Goal: Task Accomplishment & Management: Use online tool/utility

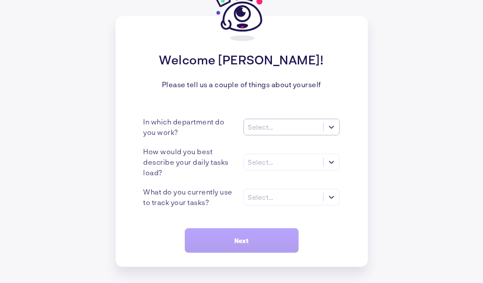
click at [266, 125] on div "Select..." at bounding box center [260, 127] width 25 height 8
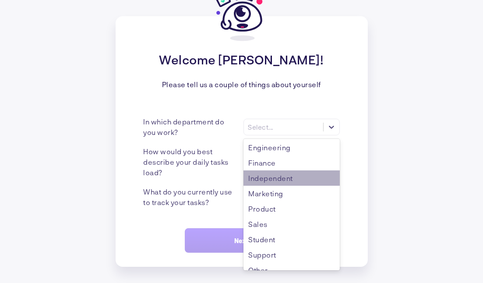
scroll to position [42, 0]
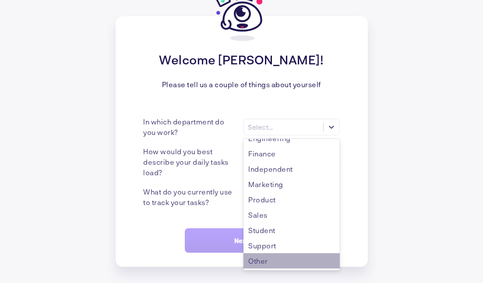
click at [273, 261] on div "Other" at bounding box center [291, 260] width 96 height 15
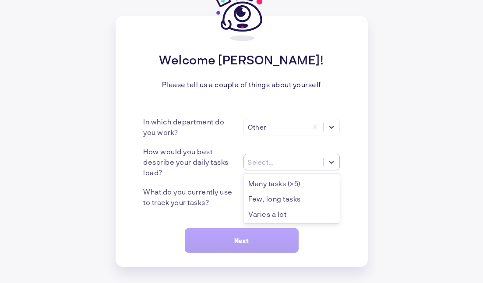
click at [332, 163] on icon at bounding box center [331, 162] width 9 height 9
click at [318, 182] on div "Many tasks (>5)" at bounding box center [291, 183] width 96 height 15
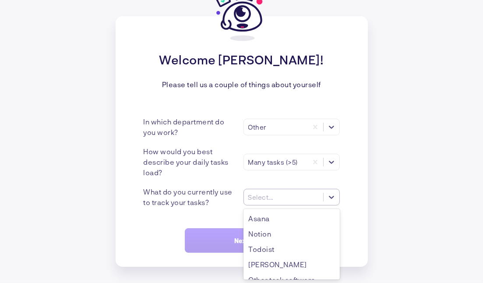
click at [330, 199] on icon at bounding box center [331, 197] width 9 height 9
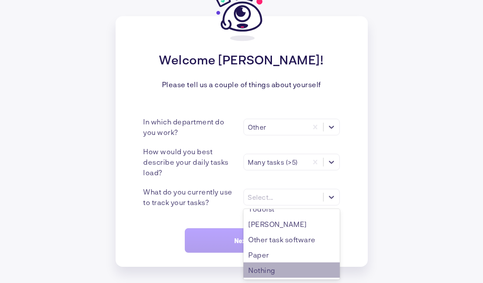
click at [267, 272] on div "Nothing" at bounding box center [291, 269] width 96 height 15
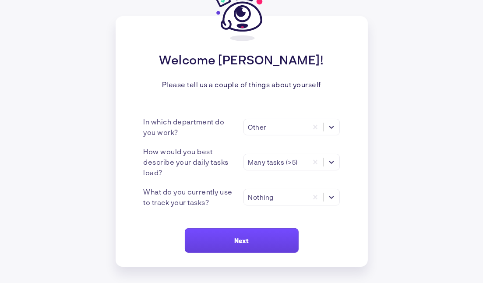
click at [250, 237] on button "Next" at bounding box center [242, 240] width 114 height 25
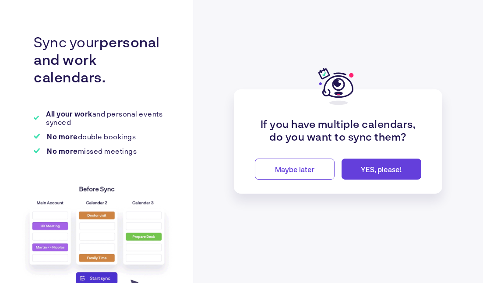
click at [382, 169] on span "YES, please!" at bounding box center [381, 169] width 41 height 8
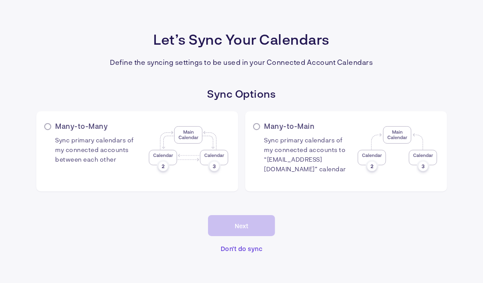
click at [100, 157] on span "Sync primary calendars of my connected accounts between each other" at bounding box center [99, 150] width 86 height 41
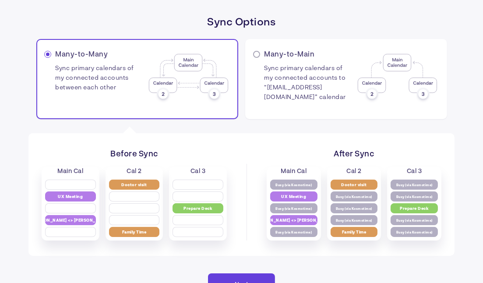
scroll to position [68, 0]
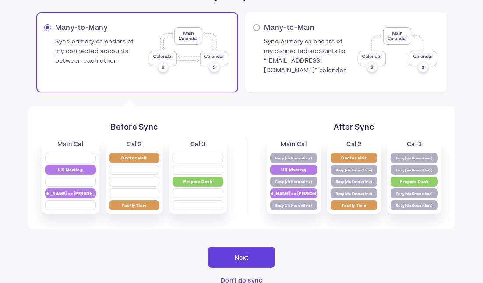
click at [293, 64] on span "Sync primary calendars of my connected accounts to “[EMAIL_ADDRESS][DOMAIN_NAME…" at bounding box center [307, 56] width 86 height 51
radio input "false"
radio input "true"
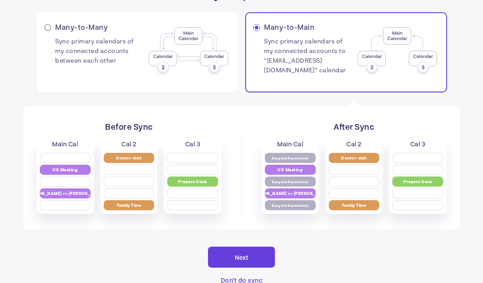
click at [201, 54] on img at bounding box center [189, 51] width 84 height 49
radio input "true"
radio input "false"
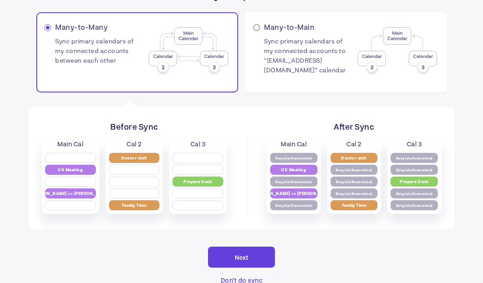
click at [368, 68] on img at bounding box center [397, 51] width 84 height 49
radio input "false"
radio input "true"
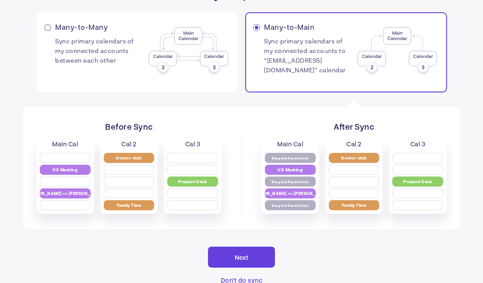
click at [191, 52] on img at bounding box center [189, 51] width 84 height 49
radio input "true"
radio input "false"
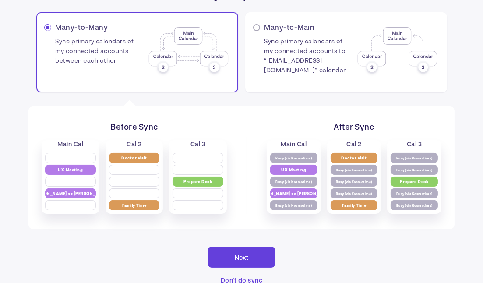
click at [191, 52] on img at bounding box center [189, 51] width 84 height 49
click at [360, 44] on img at bounding box center [397, 51] width 84 height 49
radio input "false"
radio input "true"
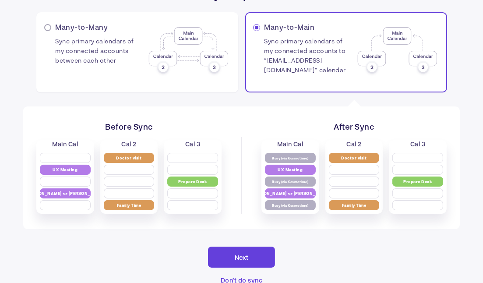
click at [203, 62] on img at bounding box center [189, 51] width 84 height 49
radio input "true"
radio input "false"
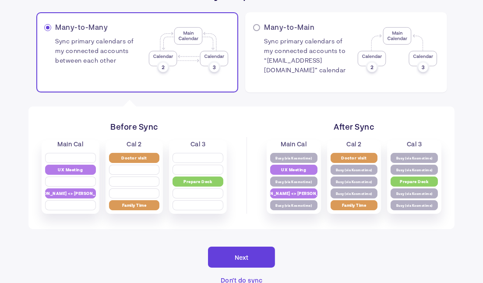
click at [227, 254] on button "Next" at bounding box center [241, 256] width 67 height 21
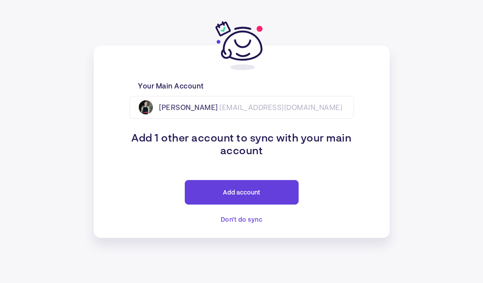
click at [244, 191] on span "Add account" at bounding box center [241, 191] width 37 height 7
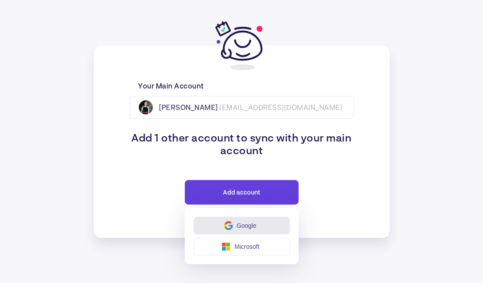
click at [234, 230] on button "Google" at bounding box center [241, 226] width 96 height 18
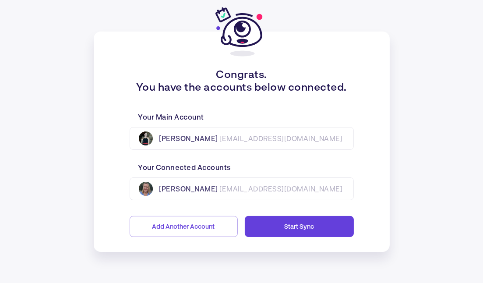
click at [274, 228] on button "Start Sync" at bounding box center [299, 226] width 109 height 21
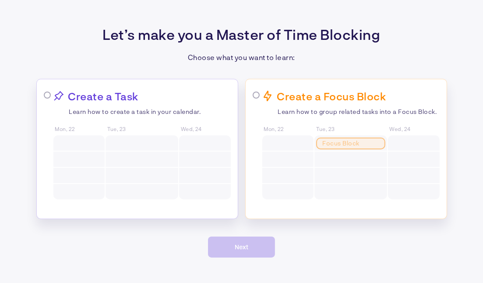
click at [333, 158] on div "Task 1" at bounding box center [350, 156] width 53 height 9
radio input "true"
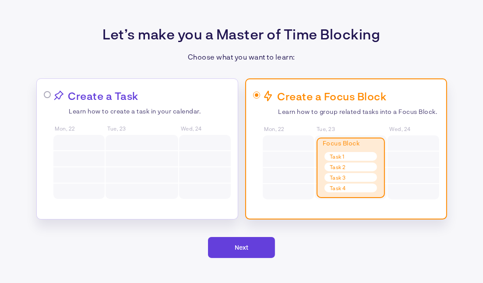
click at [251, 241] on button "Next" at bounding box center [241, 247] width 67 height 21
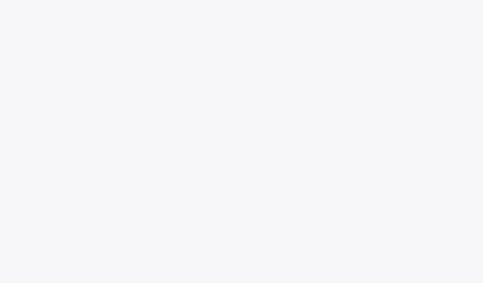
scroll to position [126, 0]
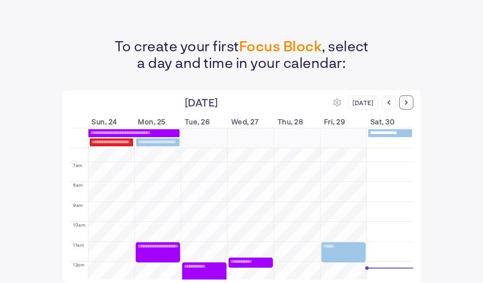
click at [405, 106] on div at bounding box center [406, 102] width 14 height 14
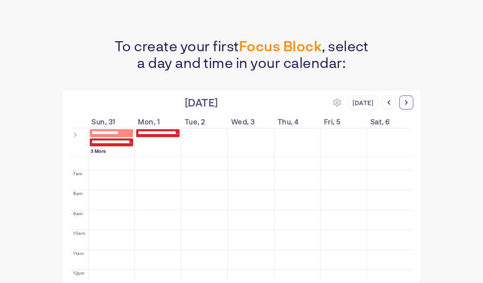
scroll to position [180, 0]
click at [405, 106] on div at bounding box center [406, 102] width 14 height 14
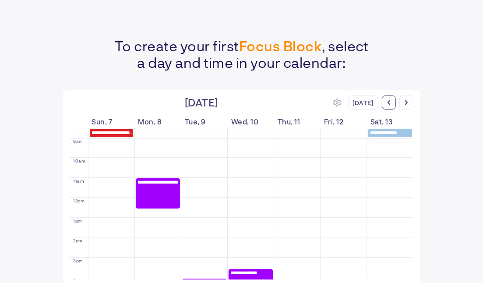
click at [384, 104] on div at bounding box center [389, 102] width 14 height 14
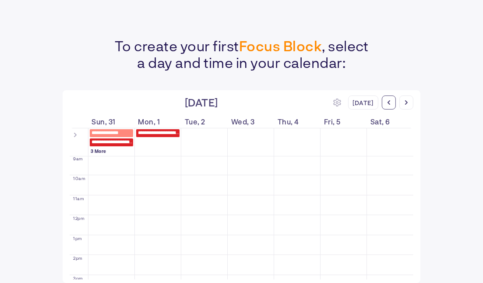
click at [384, 104] on div at bounding box center [389, 102] width 14 height 14
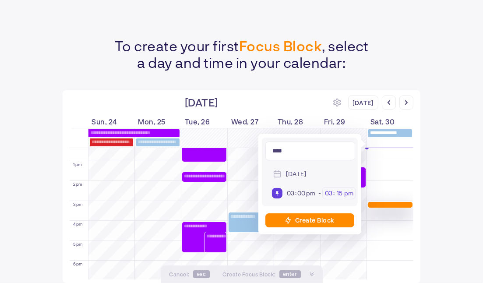
type input "****"
click at [341, 193] on input "15" at bounding box center [339, 193] width 9 height 8
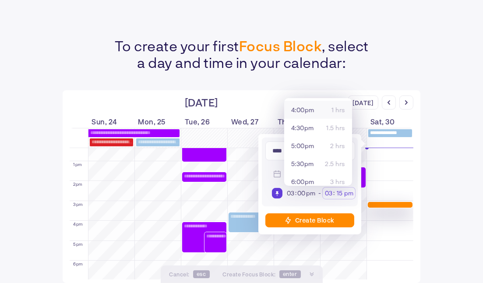
scroll to position [66, 0]
click at [304, 166] on span "6:00pm" at bounding box center [302, 166] width 23 height 7
type input "06"
type input "00"
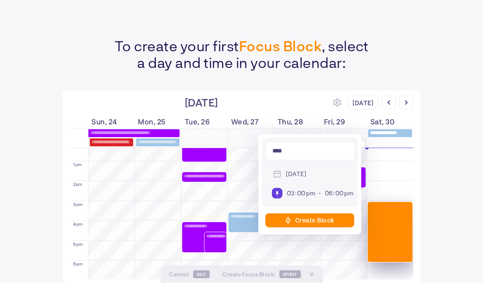
click at [299, 221] on div "Create Block" at bounding box center [314, 219] width 39 height 7
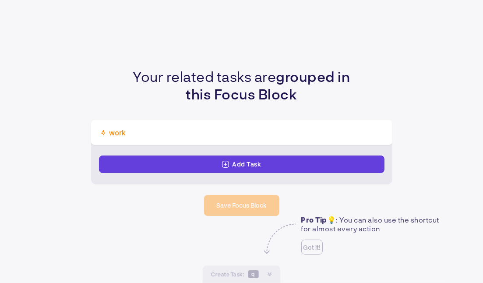
click at [246, 161] on div "Add Task" at bounding box center [246, 163] width 29 height 7
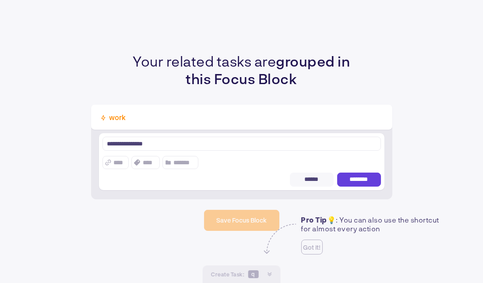
type textarea "**********"
click at [183, 166] on div "*******" at bounding box center [185, 162] width 22 height 11
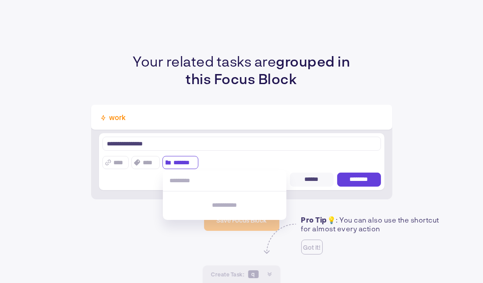
click at [144, 160] on div "****" at bounding box center [150, 162] width 14 height 11
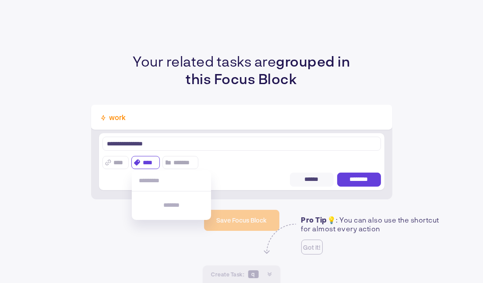
click at [144, 160] on div "****" at bounding box center [150, 162] width 14 height 11
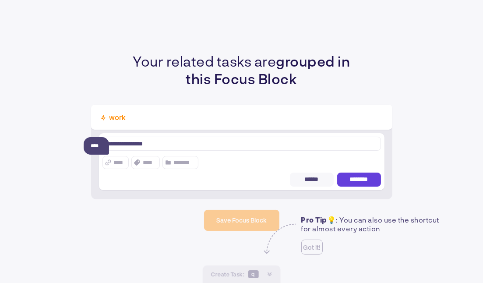
click at [109, 164] on icon at bounding box center [108, 162] width 6 height 6
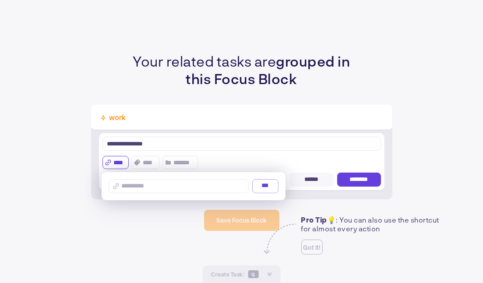
click at [348, 179] on span "********" at bounding box center [358, 179] width 25 height 7
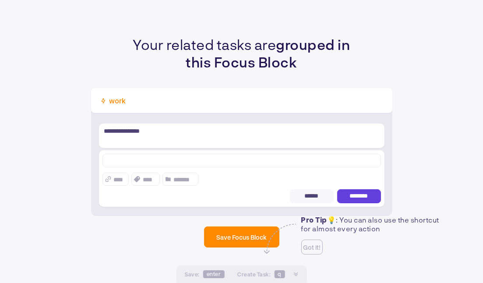
click at [149, 169] on div at bounding box center [241, 162] width 278 height 16
click at [149, 168] on div at bounding box center [241, 162] width 278 height 16
click at [128, 161] on textarea at bounding box center [241, 161] width 278 height 14
type textarea "**********"
click at [372, 193] on button "********" at bounding box center [359, 196] width 44 height 14
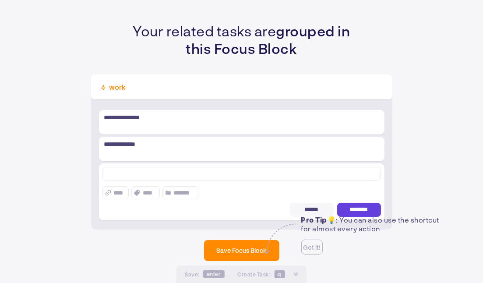
click at [317, 227] on span "Pro Tip 💡: You can also use the shortcut for almost every action" at bounding box center [370, 223] width 138 height 17
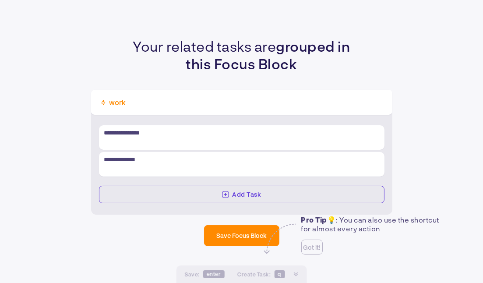
click at [331, 225] on span "Pro Tip 💡: You can also use the shortcut for almost every action" at bounding box center [370, 223] width 138 height 17
click at [257, 281] on div "Save : Enter Create Task : q" at bounding box center [235, 274] width 100 height 18
click at [213, 274] on span "Enter" at bounding box center [213, 274] width 21 height 8
click at [313, 245] on span "Got it!" at bounding box center [312, 246] width 18 height 7
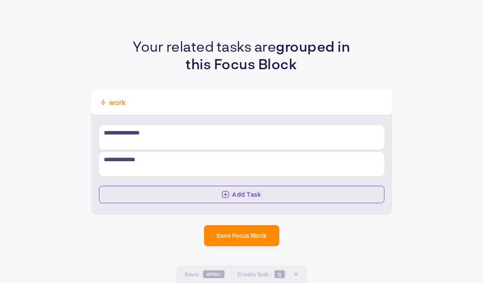
click at [231, 239] on button "Save Focus Block" at bounding box center [241, 235] width 75 height 21
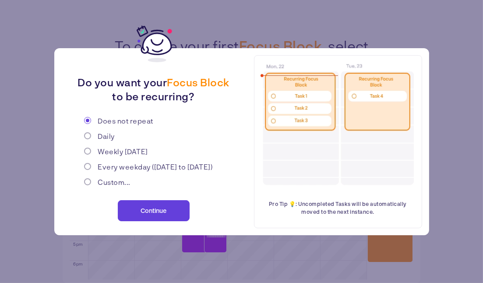
click at [141, 206] on button "Continue" at bounding box center [154, 210] width 72 height 21
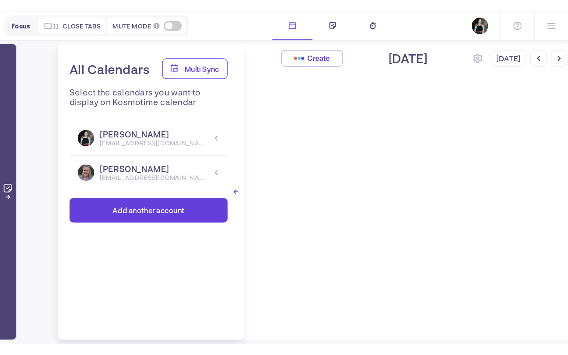
scroll to position [180, 0]
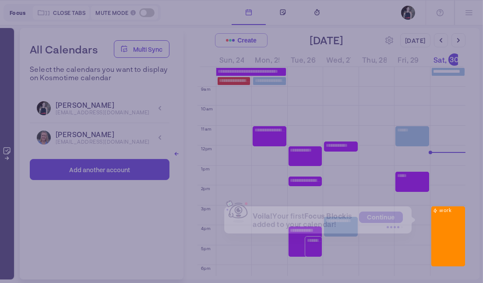
click at [247, 211] on img at bounding box center [238, 211] width 24 height 24
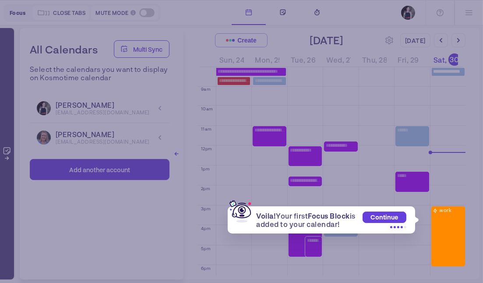
click at [399, 225] on div "Continue" at bounding box center [384, 219] width 44 height 17
drag, startPoint x: 405, startPoint y: 229, endPoint x: 381, endPoint y: 229, distance: 23.6
click at [377, 231] on div "Voila! Your first Focus Block is added to your calendar! Continue" at bounding box center [321, 219] width 187 height 27
click at [388, 220] on span "Continue" at bounding box center [384, 216] width 28 height 7
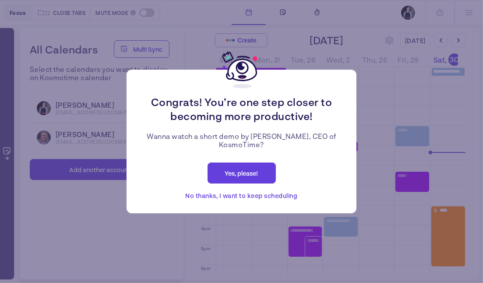
click at [259, 169] on button "Yes, please!" at bounding box center [241, 172] width 68 height 21
